Goal: Transaction & Acquisition: Subscribe to service/newsletter

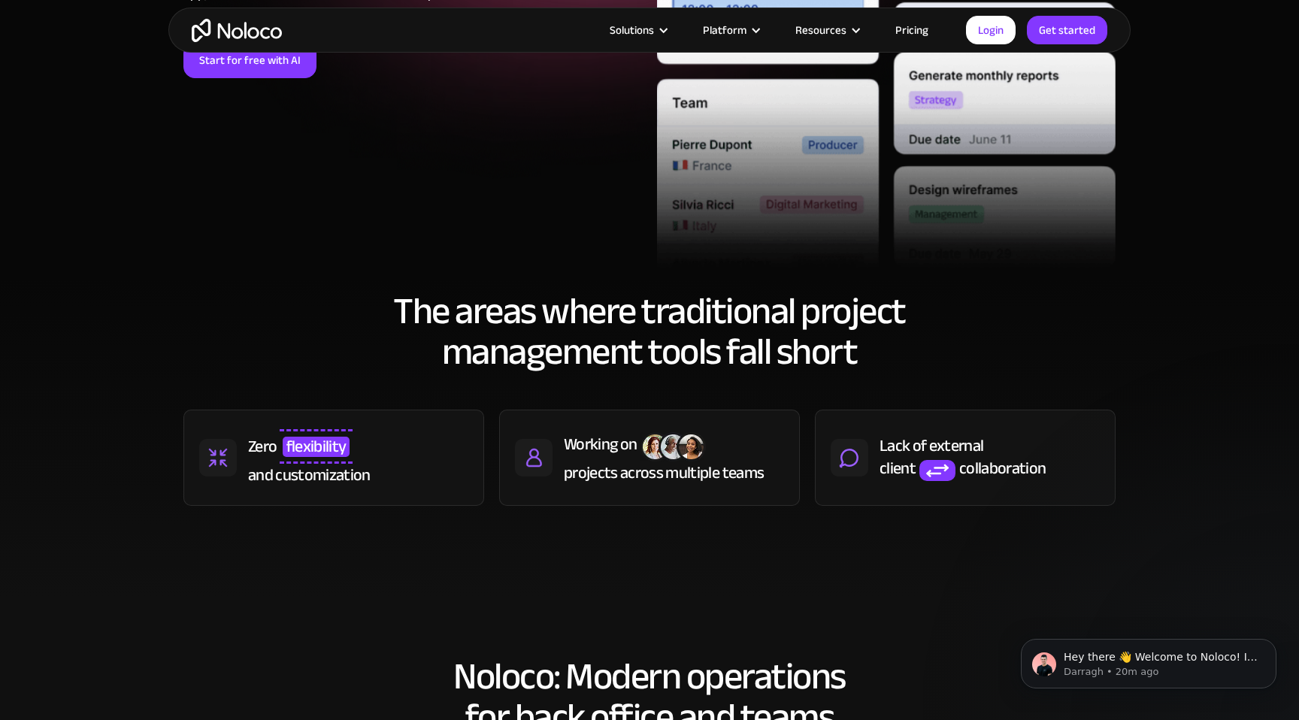
scroll to position [449, 0]
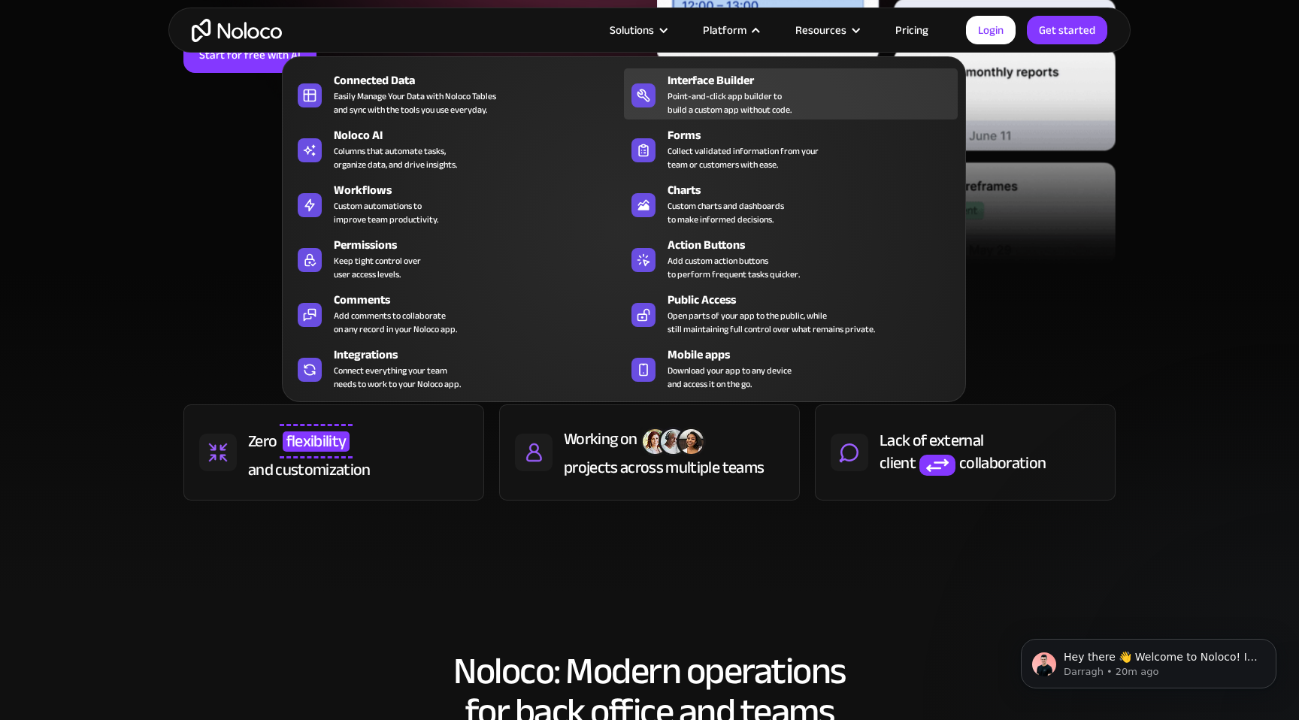
click at [693, 89] on div "Point-and-click app builder to build a custom app without code." at bounding box center [730, 102] width 124 height 27
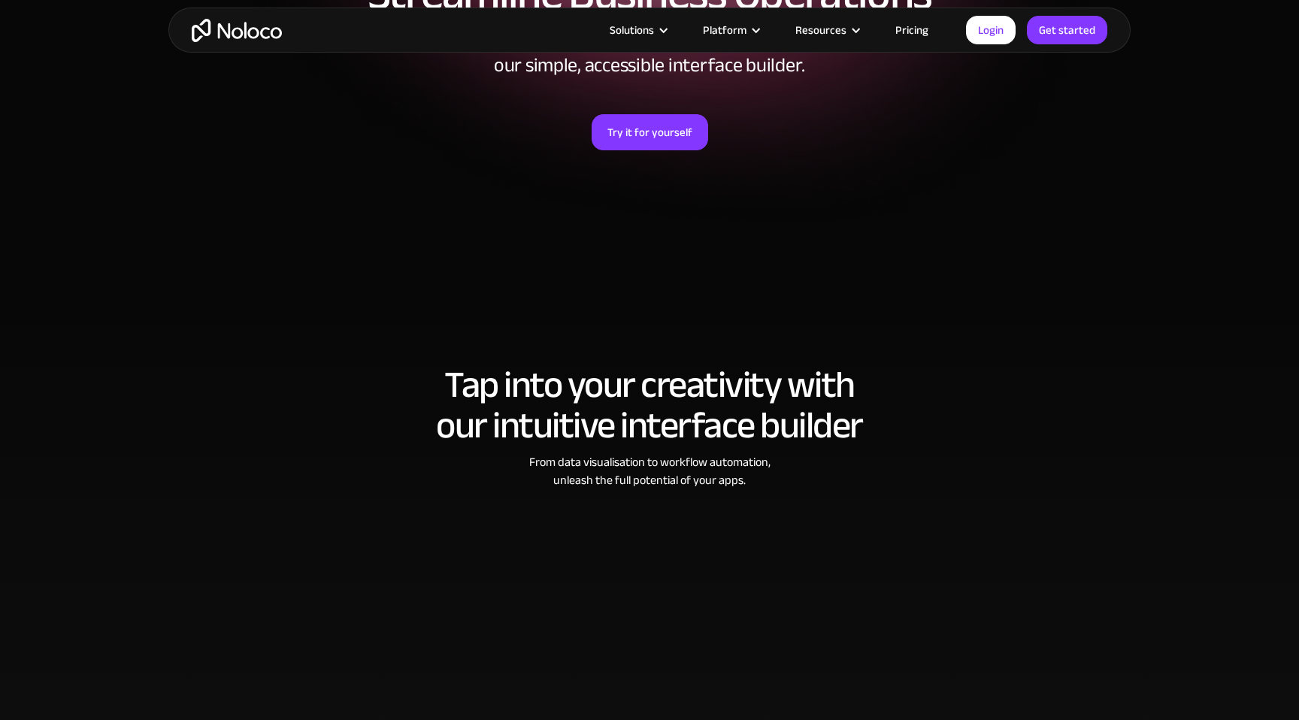
scroll to position [262, 0]
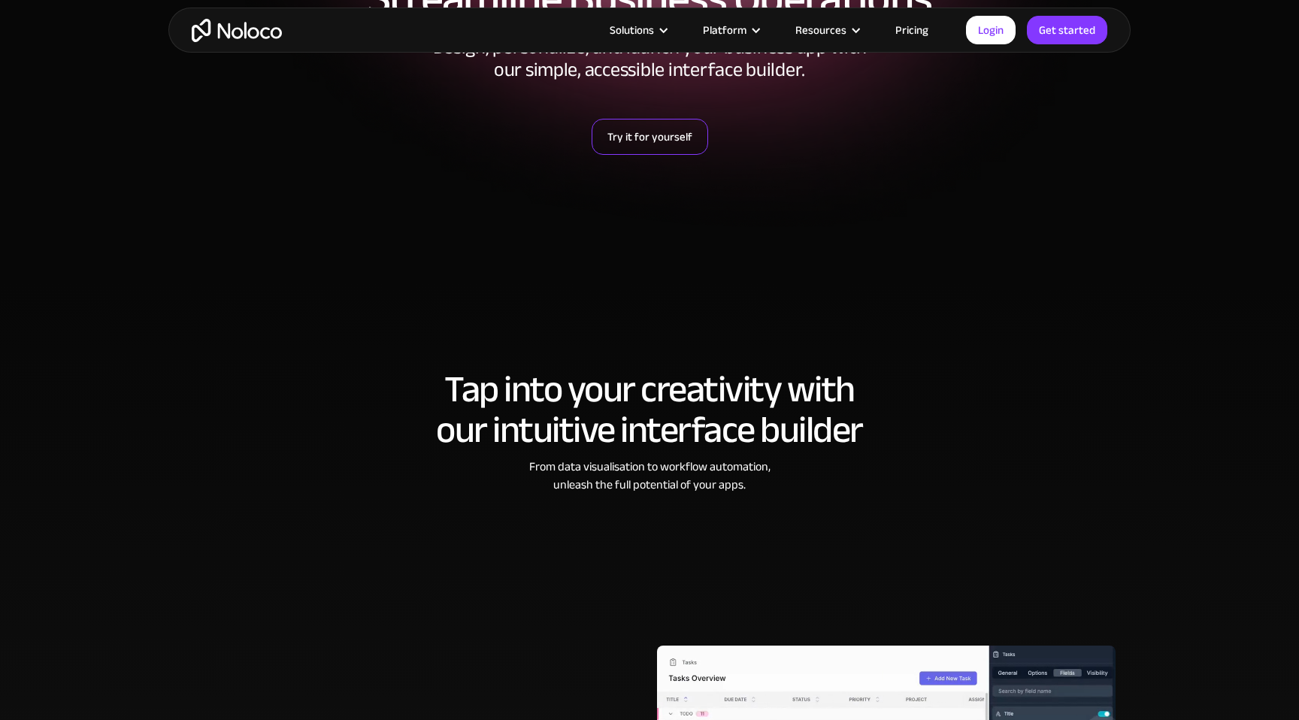
click at [650, 127] on link "Try it for yourself" at bounding box center [650, 137] width 117 height 36
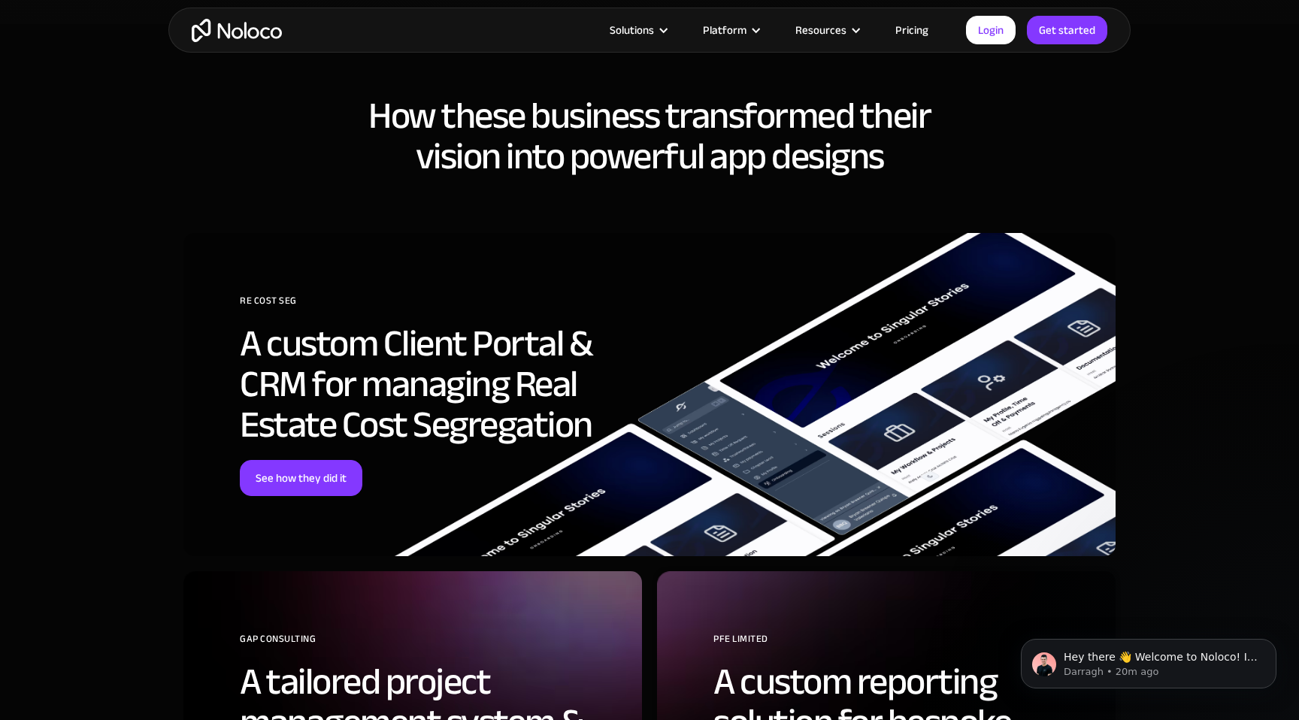
scroll to position [3606, 0]
